Goal: Task Accomplishment & Management: Manage account settings

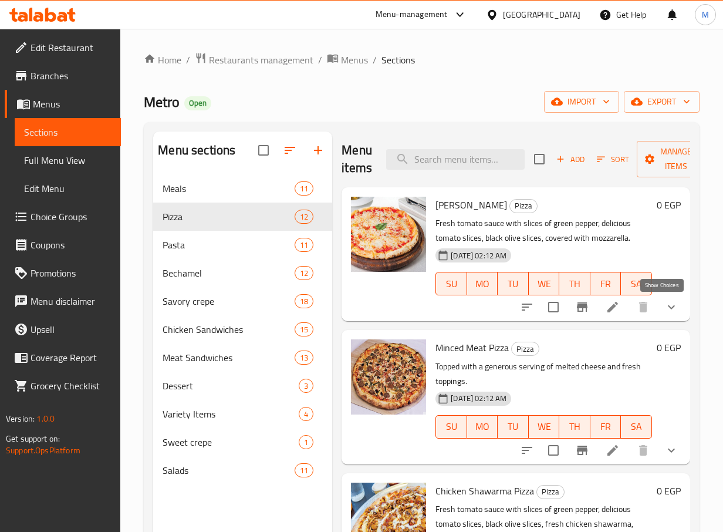
click at [664, 312] on icon "show more" at bounding box center [671, 307] width 14 height 14
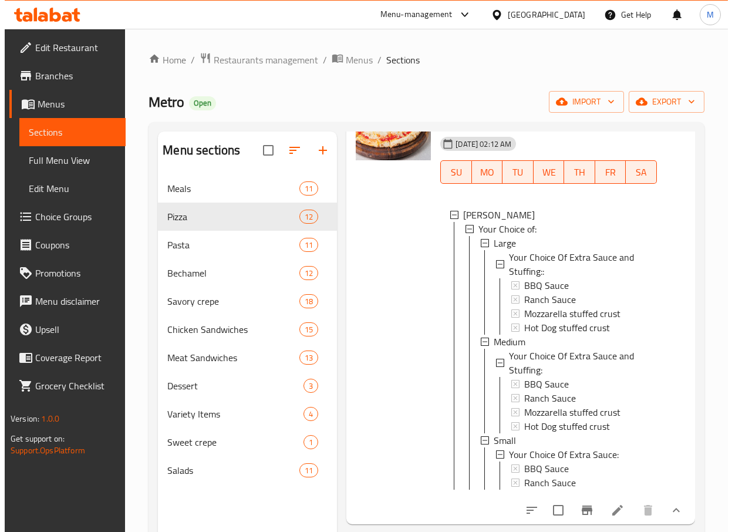
scroll to position [113, 0]
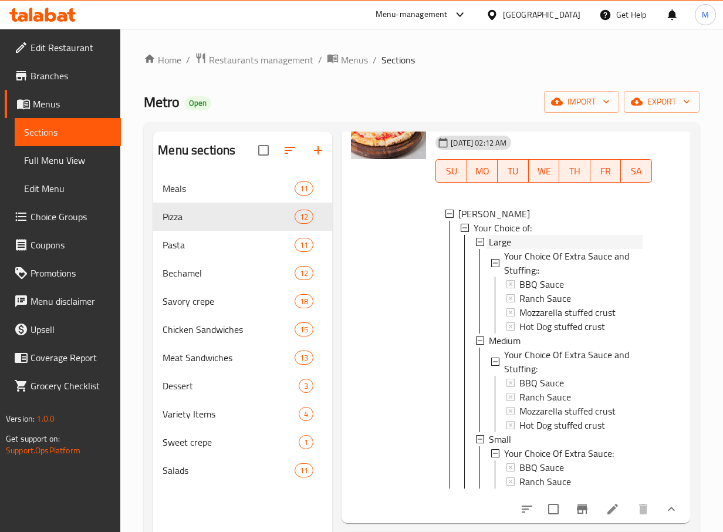
click at [529, 246] on div "Large" at bounding box center [566, 242] width 154 height 14
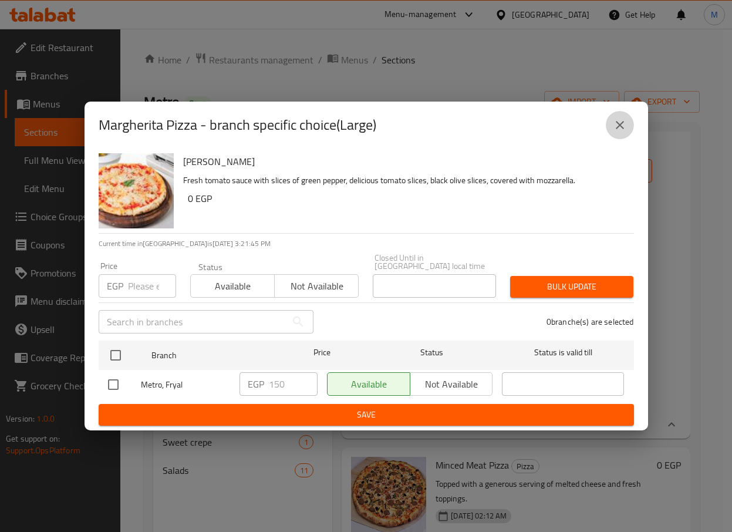
click at [613, 131] on icon "close" at bounding box center [620, 125] width 14 height 14
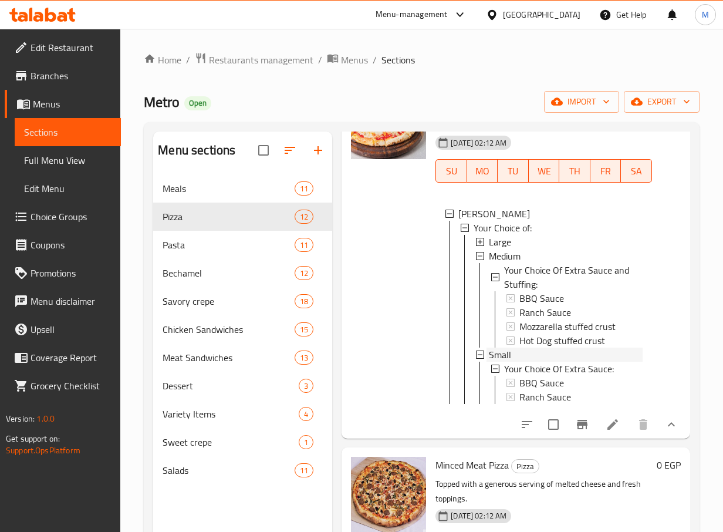
click at [523, 353] on div "Small" at bounding box center [566, 354] width 154 height 14
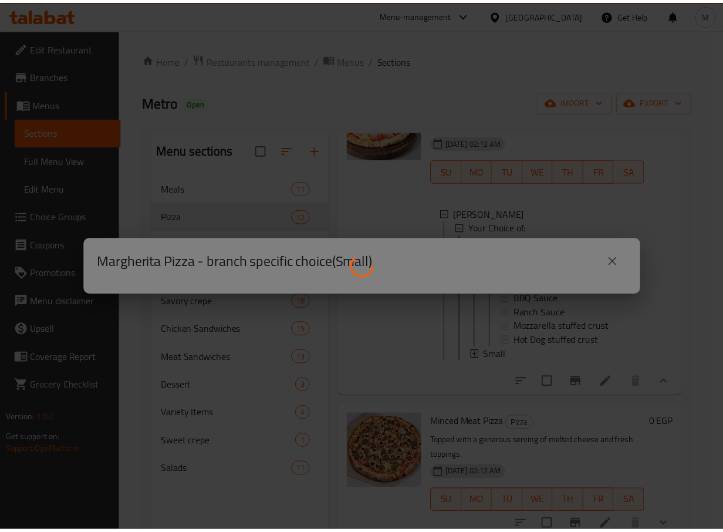
scroll to position [0, 0]
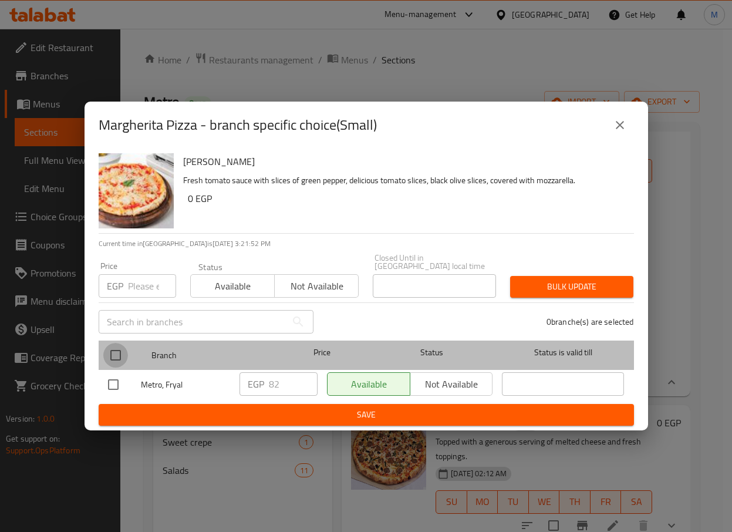
click at [120, 346] on input "checkbox" at bounding box center [115, 355] width 25 height 25
checkbox input "true"
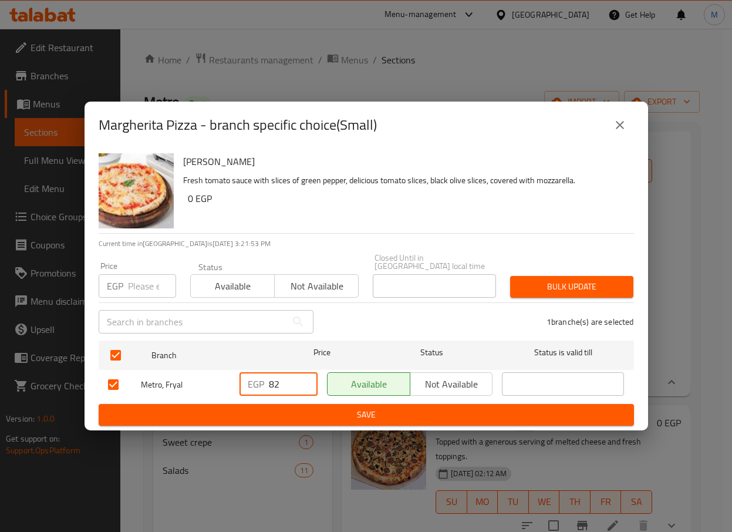
click at [309, 390] on input "82" at bounding box center [293, 383] width 49 height 23
click at [303, 384] on input "81" at bounding box center [293, 383] width 49 height 23
type input "80"
click at [303, 384] on input "80" at bounding box center [293, 383] width 49 height 23
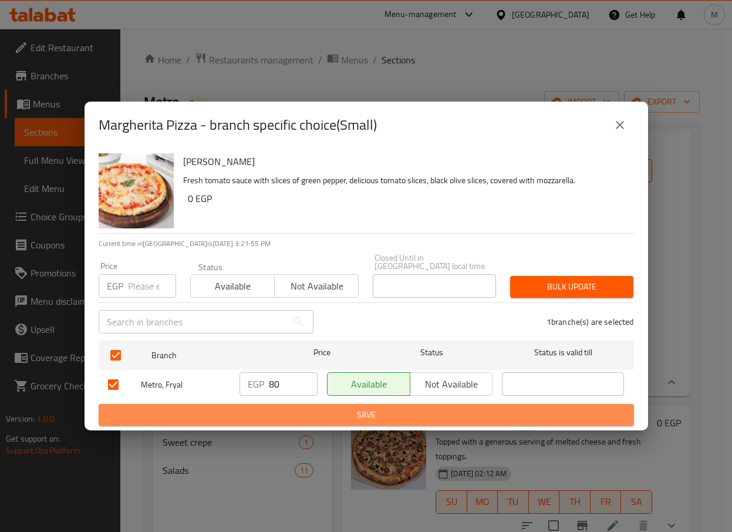
click at [313, 410] on span "Save" at bounding box center [366, 414] width 516 height 15
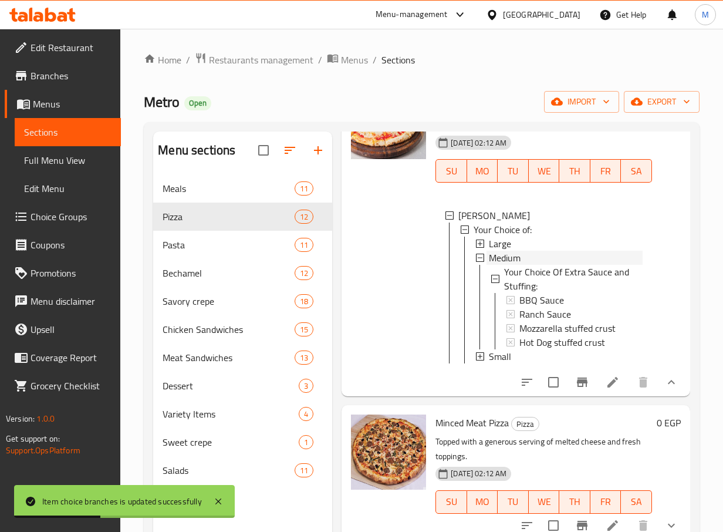
click at [569, 255] on div "Medium" at bounding box center [566, 258] width 154 height 14
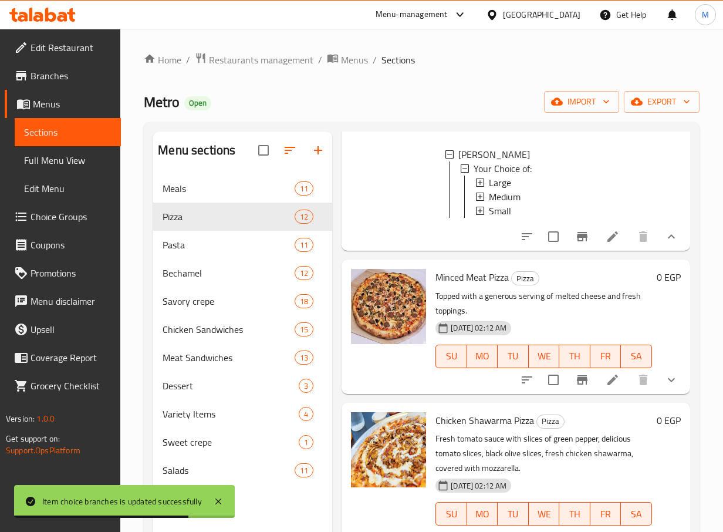
scroll to position [174, 0]
click at [668, 384] on icon "show more" at bounding box center [671, 379] width 14 height 14
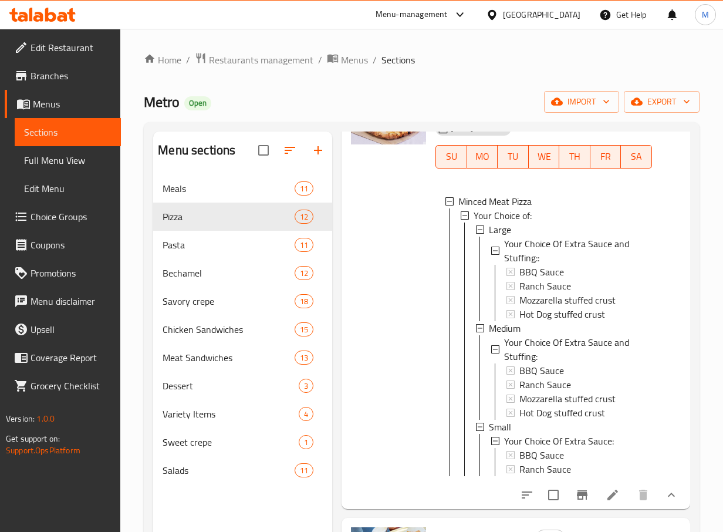
scroll to position [386, 0]
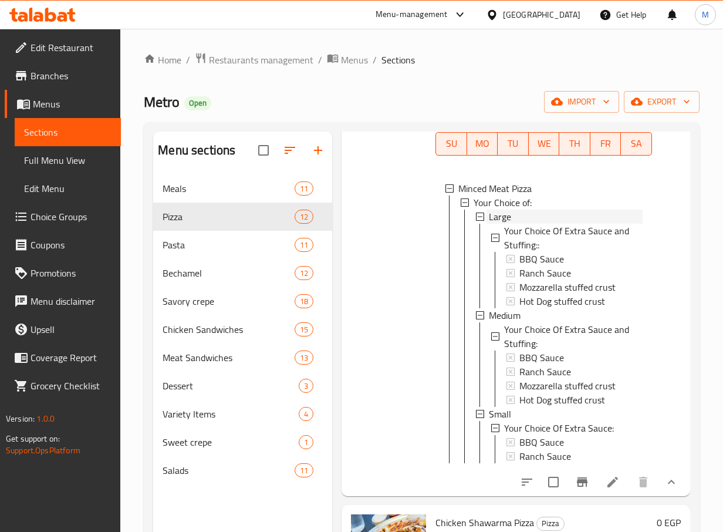
click at [507, 224] on span "Large" at bounding box center [500, 216] width 22 height 14
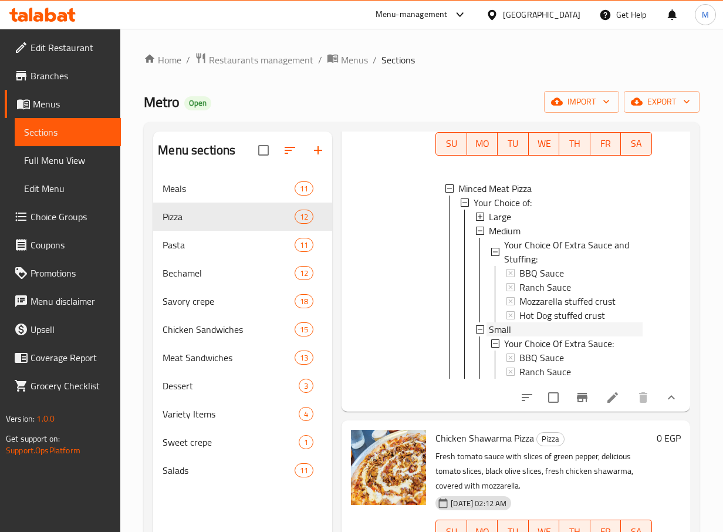
click at [522, 334] on div "Small" at bounding box center [566, 329] width 154 height 14
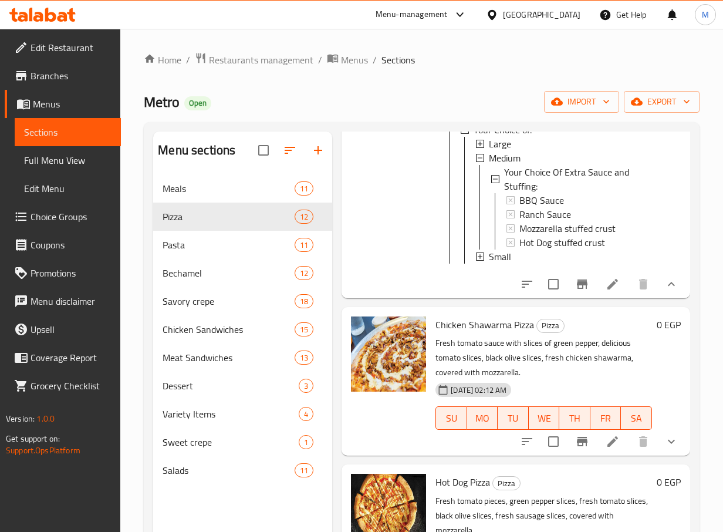
scroll to position [458, 0]
click at [515, 164] on span "Medium" at bounding box center [505, 157] width 32 height 14
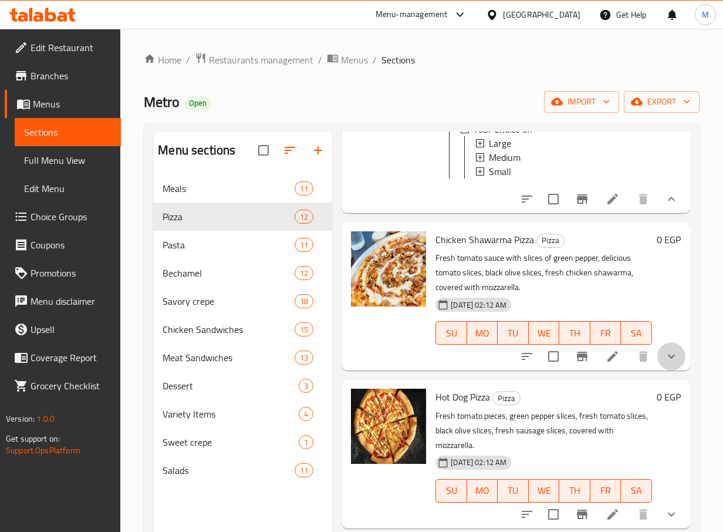
click at [668, 363] on icon "show more" at bounding box center [671, 356] width 14 height 14
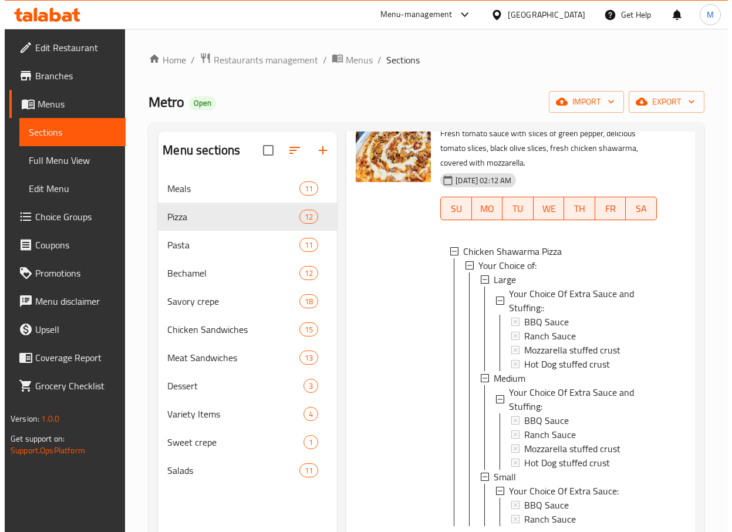
scroll to position [583, 0]
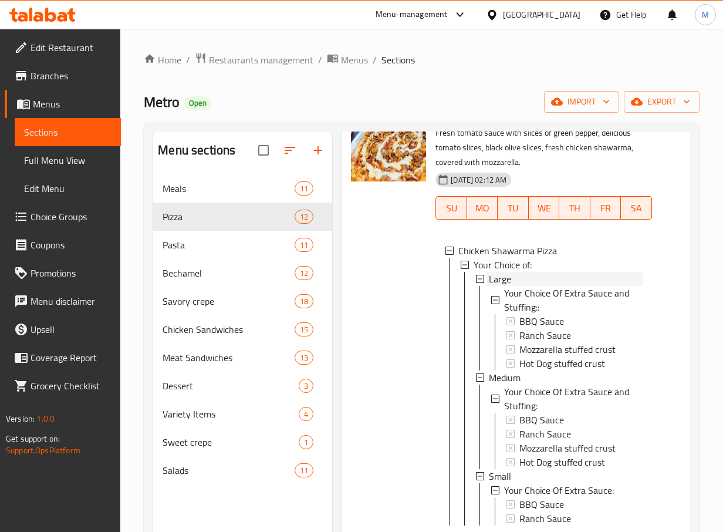
click at [522, 286] on div "Large" at bounding box center [566, 279] width 154 height 14
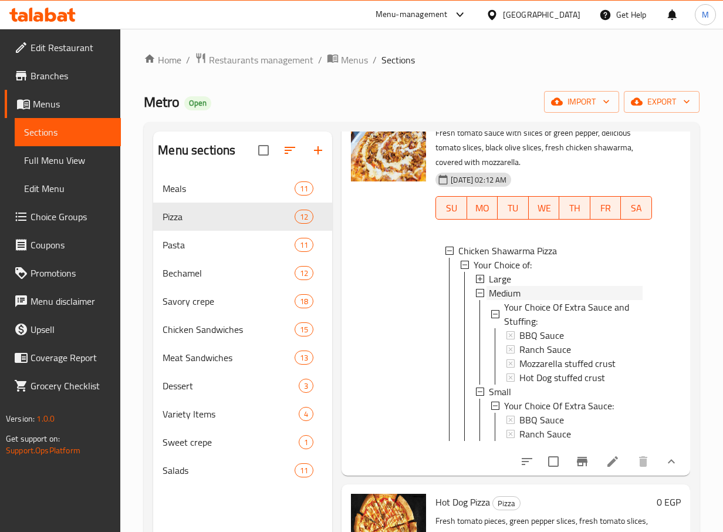
click at [520, 300] on span "Medium" at bounding box center [505, 293] width 32 height 14
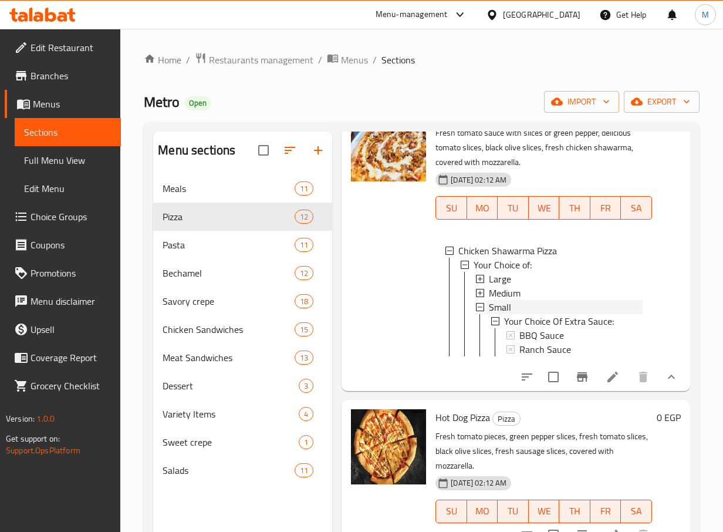
click at [518, 314] on div "Small" at bounding box center [566, 307] width 154 height 14
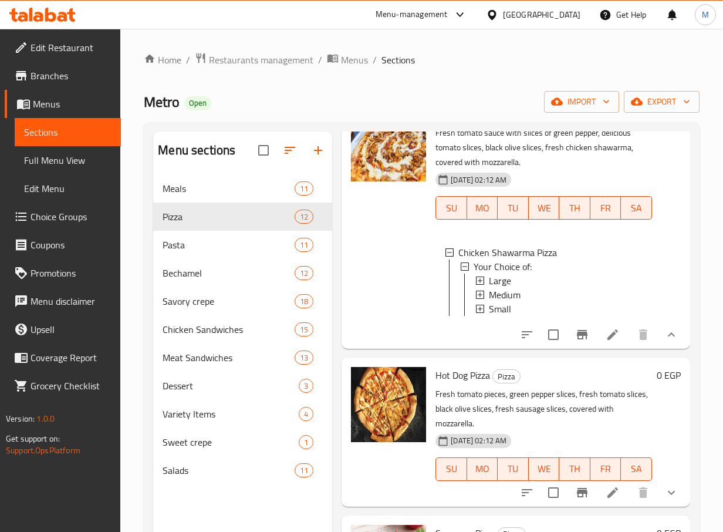
scroll to position [654, 0]
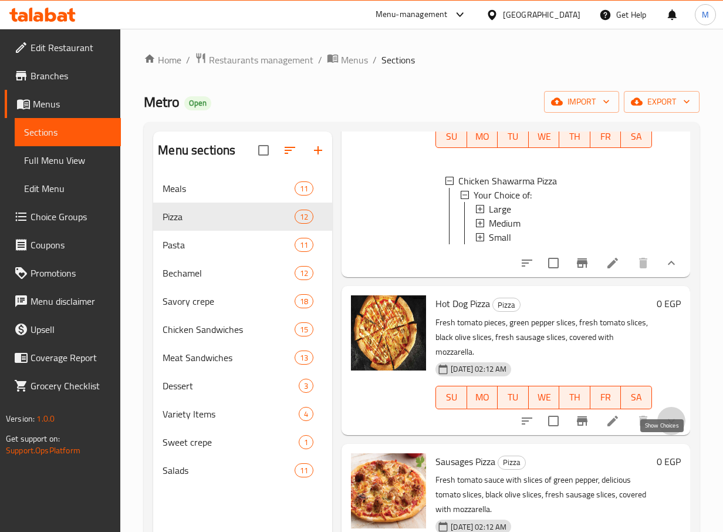
click at [664, 428] on icon "show more" at bounding box center [671, 421] width 14 height 14
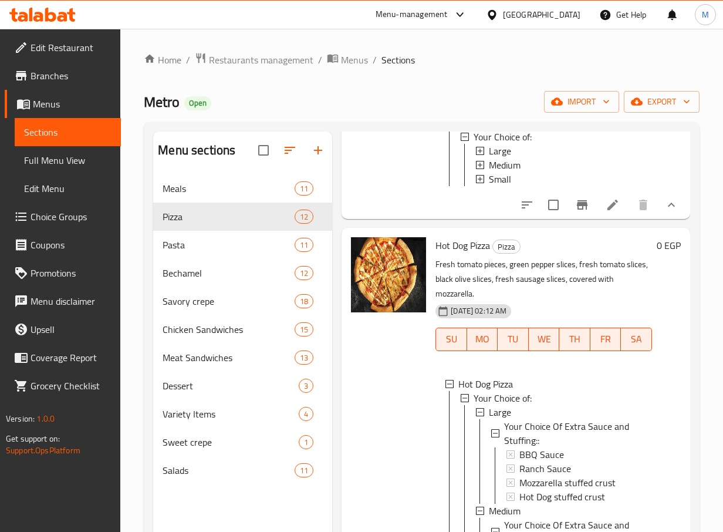
scroll to position [713, 0]
click at [562, 390] on div "Hot Dog Pizza" at bounding box center [550, 383] width 184 height 14
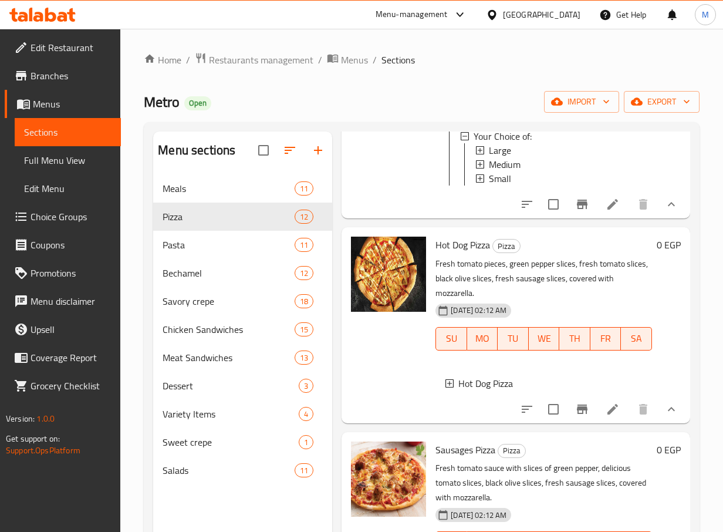
click at [562, 390] on div "Hot Dog Pizza" at bounding box center [550, 383] width 184 height 14
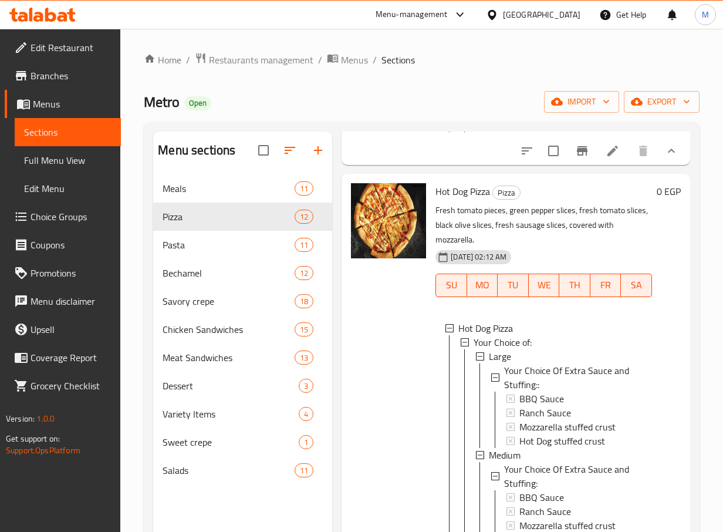
scroll to position [767, 0]
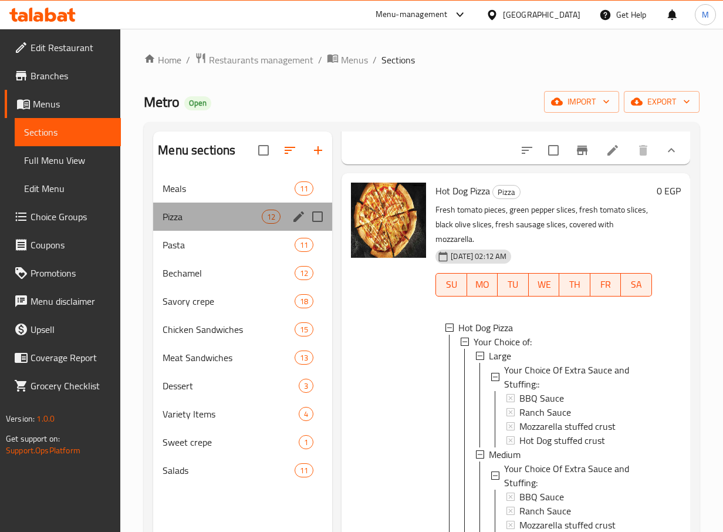
click at [251, 224] on div "Pizza 12" at bounding box center [242, 216] width 179 height 28
click at [248, 202] on div "Pizza 12" at bounding box center [242, 216] width 179 height 28
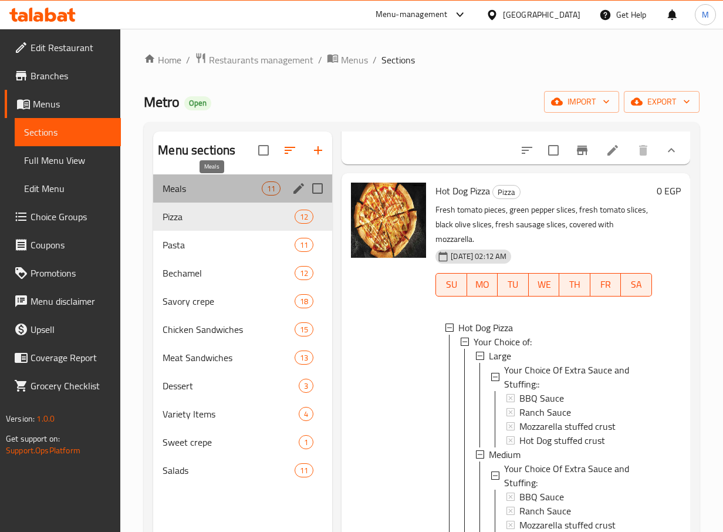
click at [252, 194] on span "Meals" at bounding box center [212, 188] width 99 height 14
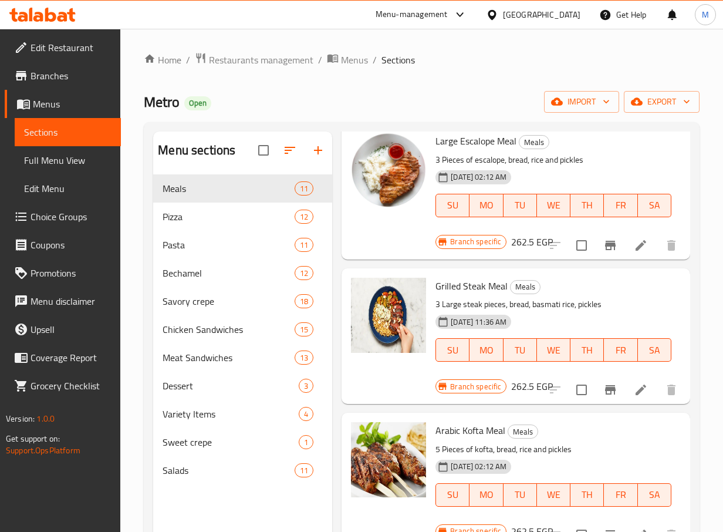
click at [398, 116] on div "Home / Restaurants management / Menus / Sections Metro Open import export Menu …" at bounding box center [422, 362] width 556 height 620
